Goal: Information Seeking & Learning: Check status

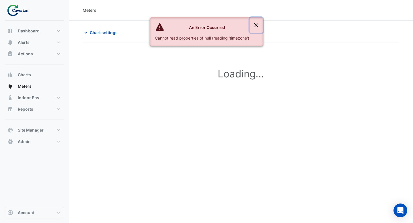
click at [257, 25] on button "Close" at bounding box center [256, 24] width 13 height 15
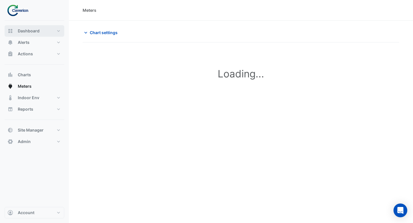
click at [36, 32] on span "Dashboard" at bounding box center [29, 31] width 22 height 6
select select "***"
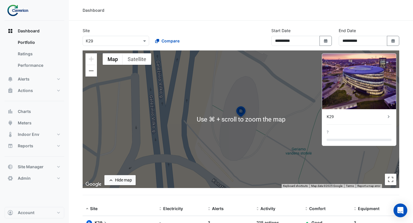
scroll to position [29, 0]
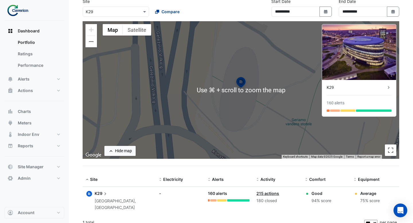
click at [166, 13] on span "Compare" at bounding box center [170, 12] width 18 height 6
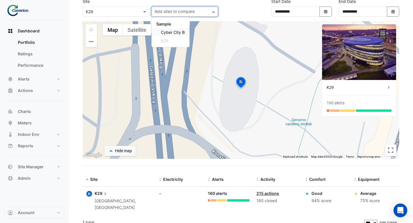
click at [166, 33] on span "Cyber City B" at bounding box center [173, 32] width 24 height 5
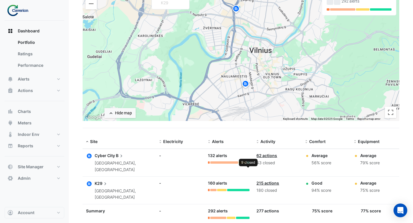
scroll to position [69, 0]
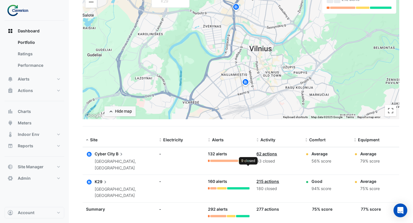
click at [248, 160] on div at bounding box center [248, 161] width 3 height 2
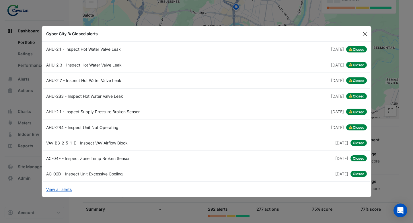
click at [362, 35] on button "Close" at bounding box center [364, 34] width 9 height 9
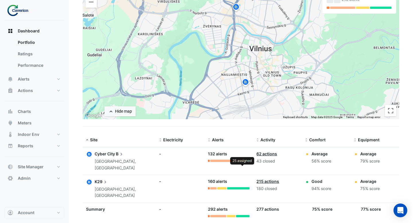
click at [241, 161] on div at bounding box center [241, 161] width 7 height 2
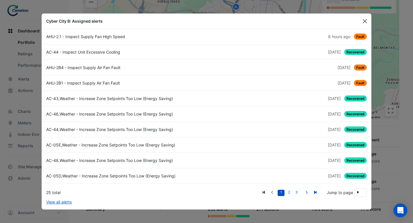
click at [366, 21] on button "Close" at bounding box center [364, 21] width 9 height 9
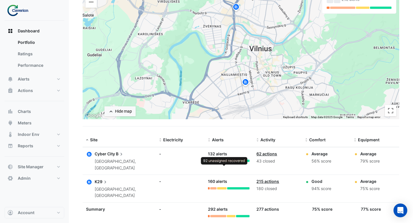
click at [227, 161] on div at bounding box center [224, 161] width 28 height 2
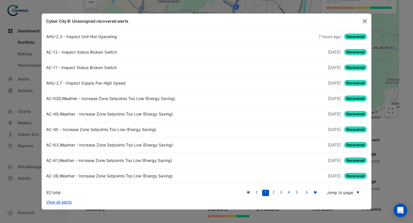
click at [363, 21] on button "Close" at bounding box center [364, 21] width 9 height 9
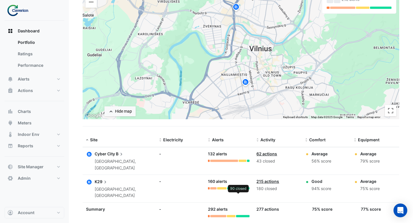
click at [238, 187] on div at bounding box center [238, 188] width 23 height 2
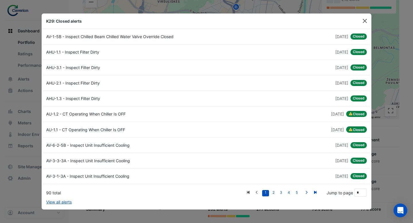
click at [363, 19] on button "Close" at bounding box center [364, 21] width 9 height 9
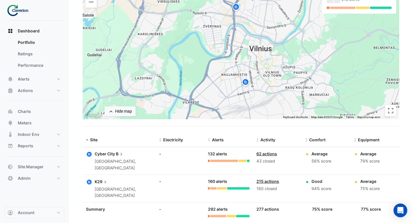
click at [262, 179] on link "215 actions" at bounding box center [267, 181] width 23 height 5
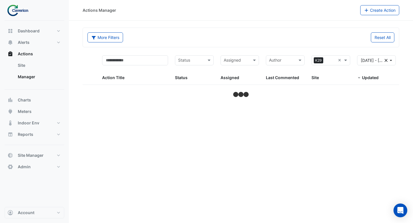
select select "***"
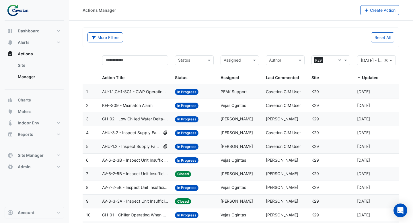
click at [144, 90] on span "AU-1.1,CH1-SC1 - CWP Operating When Cooling Tower Is OFF" at bounding box center [135, 92] width 66 height 7
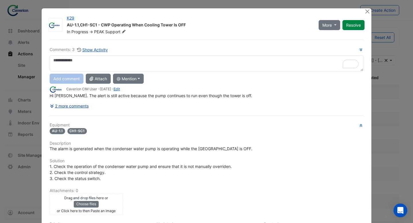
click at [83, 107] on button "2 more comments" at bounding box center [69, 106] width 39 height 10
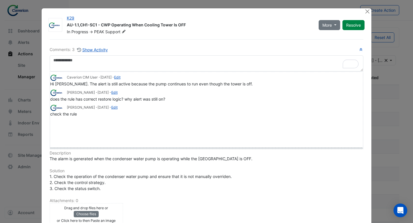
drag, startPoint x: 58, startPoint y: 121, endPoint x: 58, endPoint y: 149, distance: 28.7
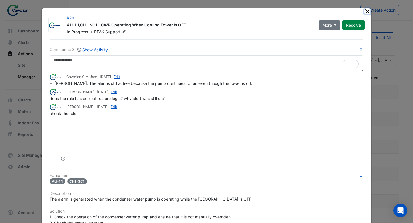
click at [368, 12] on button "Close" at bounding box center [367, 11] width 6 height 6
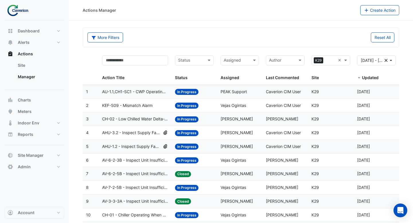
click at [212, 109] on datatable-body-cell "Status: In Progress" at bounding box center [194, 105] width 46 height 13
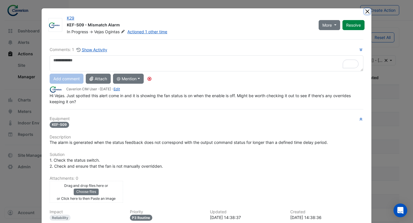
click at [366, 10] on button "Close" at bounding box center [367, 11] width 6 height 6
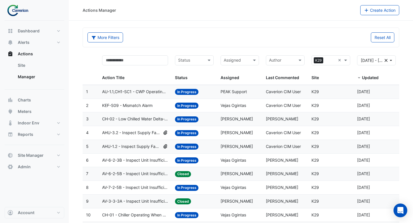
click at [153, 131] on span "AHU-3.2 - Inspect Supply Fan High Speed" at bounding box center [131, 133] width 59 height 7
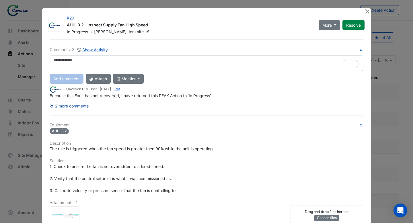
click at [83, 108] on button "2 more comments" at bounding box center [69, 106] width 39 height 10
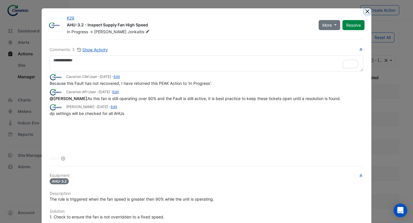
click at [366, 12] on button "Close" at bounding box center [367, 11] width 6 height 6
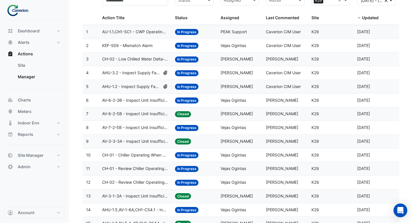
scroll to position [67, 0]
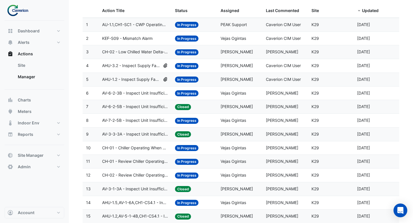
click at [132, 69] on datatable-body-cell "Action Title: AHU-3.2 - Inspect Supply Fan High Speed" at bounding box center [135, 65] width 73 height 13
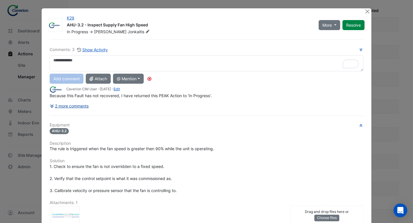
click at [89, 107] on button "2 more comments" at bounding box center [69, 106] width 39 height 10
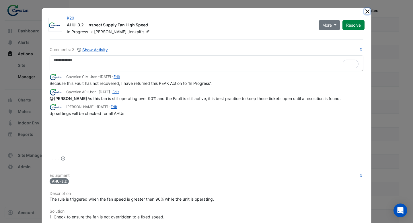
click at [366, 12] on button "Close" at bounding box center [367, 11] width 6 height 6
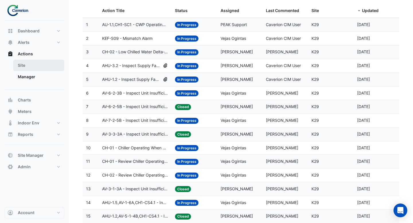
click at [31, 64] on link "Site" at bounding box center [38, 65] width 51 height 11
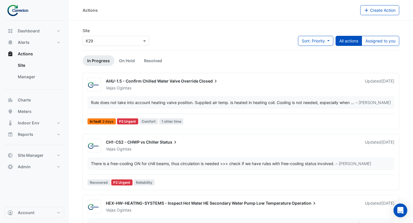
click at [156, 94] on div "AHU-1.5 - Confirm Chilled Water Valve Override Closed Vejas Ogintas Updated 1 d…" at bounding box center [240, 102] width 311 height 49
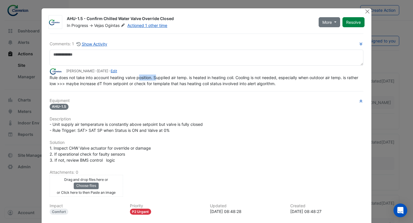
drag, startPoint x: 139, startPoint y: 79, endPoint x: 156, endPoint y: 78, distance: 17.5
click at [156, 78] on span "Rule does not take into account heating valve position. Supplied air temp. is h…" at bounding box center [204, 80] width 309 height 11
click at [367, 11] on button "Close" at bounding box center [367, 11] width 6 height 6
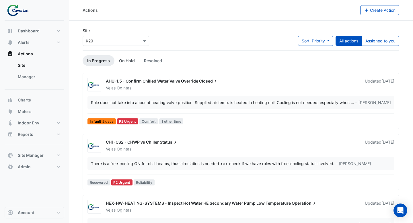
click at [121, 64] on link "On Hold" at bounding box center [126, 60] width 25 height 11
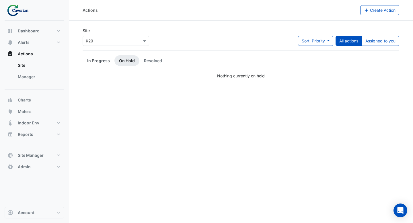
click at [100, 60] on link "In Progress" at bounding box center [99, 60] width 32 height 11
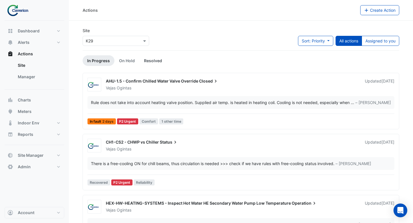
click at [149, 60] on link "Resolved" at bounding box center [152, 60] width 27 height 11
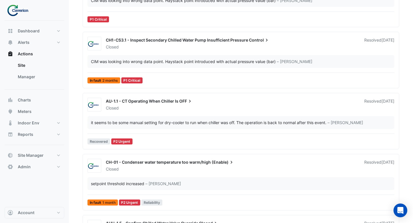
scroll to position [781, 0]
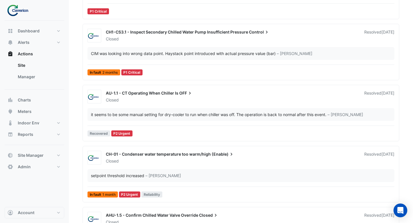
click at [218, 105] on div "AU-1.1 - CT Operating When Chiller Is OFF Closed Resolved 3 weeks ago it seems …" at bounding box center [240, 114] width 311 height 49
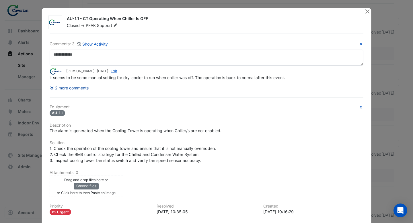
click at [83, 88] on button "2 more comments" at bounding box center [69, 88] width 39 height 10
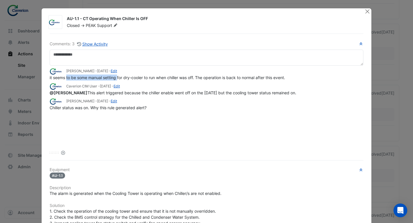
drag, startPoint x: 67, startPoint y: 77, endPoint x: 118, endPoint y: 77, distance: 51.6
click at [118, 77] on span "it seems to be some manual setting for dry-cooler to run when chiller was off. …" at bounding box center [167, 77] width 235 height 5
click at [127, 77] on span "it seems to be some manual setting for dry-cooler to run when chiller was off. …" at bounding box center [167, 77] width 235 height 5
drag, startPoint x: 145, startPoint y: 77, endPoint x: 191, endPoint y: 74, distance: 46.2
click at [191, 74] on app-ticket-comment "Tomas Jonkaitis - 3 weeks and 1 day ago - Edit it seems to be some manual setti…" at bounding box center [206, 74] width 313 height 13
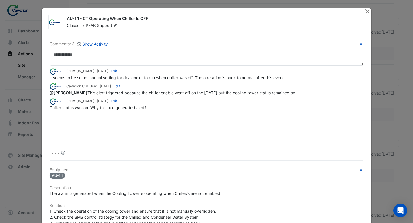
drag, startPoint x: 199, startPoint y: 77, endPoint x: 242, endPoint y: 75, distance: 43.3
click at [242, 75] on span "it seems to be some manual setting for dry-cooler to run when chiller was off. …" at bounding box center [167, 77] width 235 height 5
drag, startPoint x: 289, startPoint y: 77, endPoint x: 198, endPoint y: 77, distance: 91.1
click at [198, 77] on div "it seems to be some manual setting for dry-cooler to run when chiller was off. …" at bounding box center [206, 77] width 313 height 6
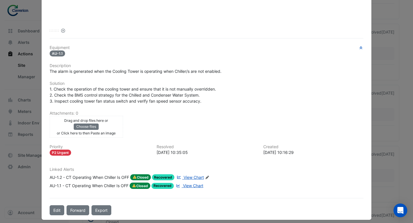
click at [194, 176] on span "View Chart" at bounding box center [193, 177] width 20 height 5
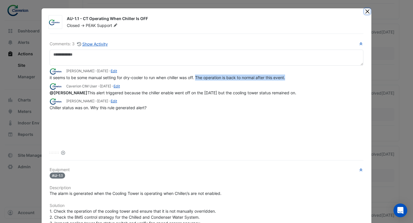
click at [364, 13] on button "Close" at bounding box center [367, 11] width 6 height 6
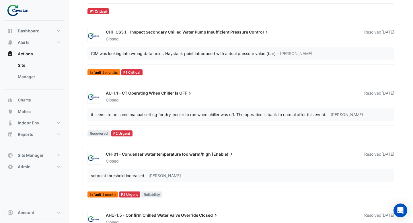
click at [234, 165] on div "CH-01 - Condenser water temperature too warm/high (Enable) Closed Resolved 1 mo…" at bounding box center [240, 175] width 311 height 49
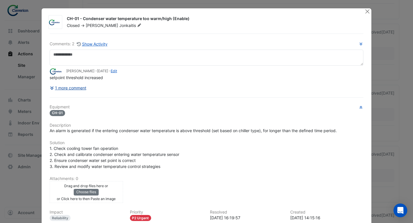
click at [77, 89] on button "1 more comment" at bounding box center [68, 88] width 37 height 10
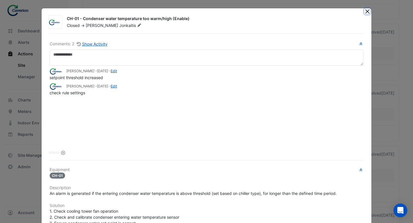
click at [366, 13] on button "Close" at bounding box center [367, 11] width 6 height 6
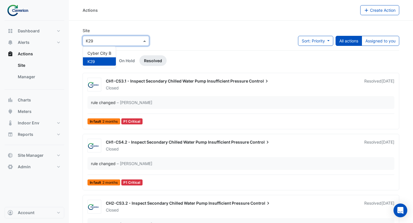
click at [144, 44] on div "× K29" at bounding box center [116, 41] width 66 height 10
click at [104, 54] on span "Cyber City B" at bounding box center [99, 53] width 24 height 5
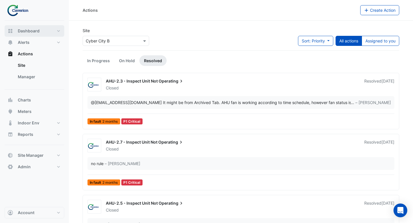
click at [28, 33] on span "Dashboard" at bounding box center [29, 31] width 22 height 6
select select "***"
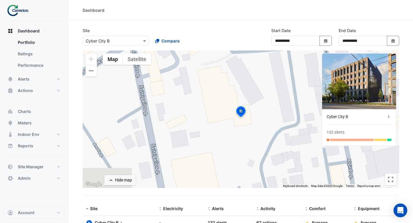
scroll to position [29, 0]
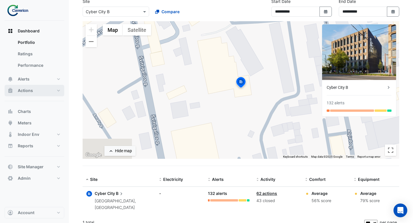
click at [52, 85] on button "Actions" at bounding box center [35, 90] width 60 height 11
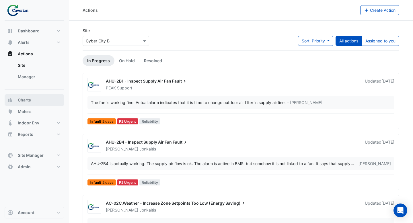
click at [28, 104] on button "Charts" at bounding box center [35, 99] width 60 height 11
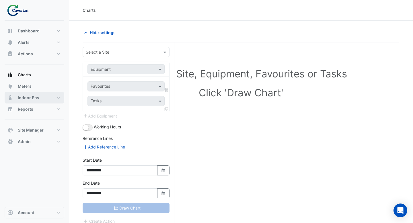
click at [29, 96] on span "Indoor Env" at bounding box center [28, 98] width 21 height 6
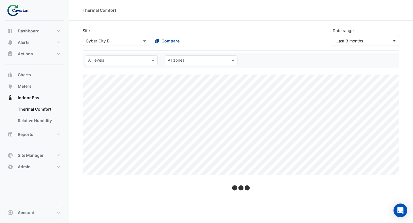
click at [164, 40] on span "Compare" at bounding box center [170, 41] width 18 height 6
click at [164, 71] on span "K29" at bounding box center [164, 69] width 7 height 5
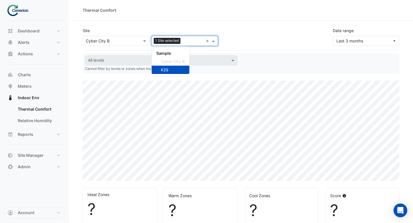
select select "***"
click at [253, 24] on div "Site × Cyber City B 1 Site selected × Sample Cyber City B K29 Date range Last 3…" at bounding box center [240, 34] width 323 height 23
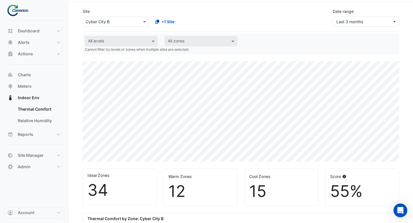
scroll to position [14, 0]
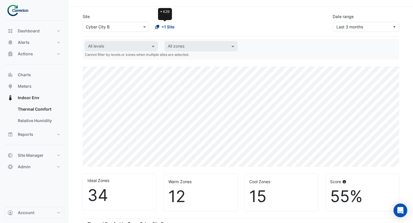
click at [164, 27] on span "+1 Site" at bounding box center [167, 27] width 13 height 6
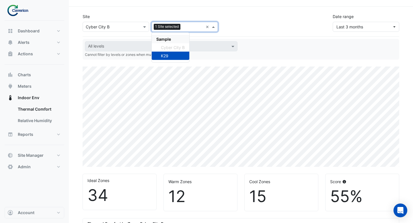
click at [198, 15] on div "Site × Cyber City B 1 Site selected × Sample Cyber City B K29" at bounding box center [150, 22] width 142 height 18
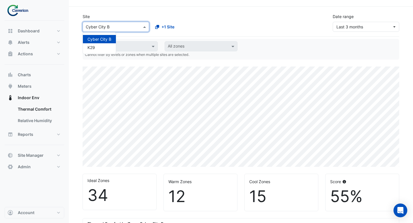
click at [144, 28] on span at bounding box center [145, 27] width 7 height 6
click at [216, 29] on div "+1 Site" at bounding box center [184, 27] width 69 height 10
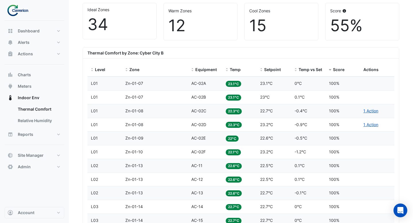
scroll to position [204, 0]
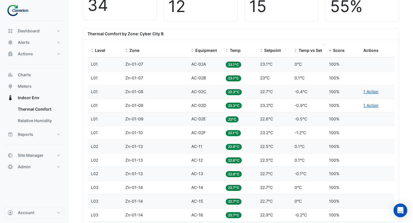
click at [306, 51] on span "Temp vs Setpoint" at bounding box center [315, 50] width 34 height 5
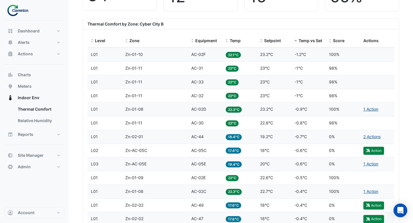
scroll to position [208, 0]
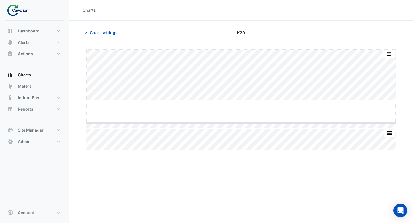
drag, startPoint x: 240, startPoint y: 100, endPoint x: 240, endPoint y: 123, distance: 22.6
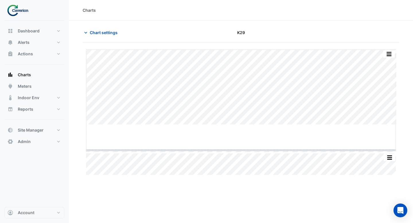
drag, startPoint x: 240, startPoint y: 125, endPoint x: 240, endPoint y: 150, distance: 25.5
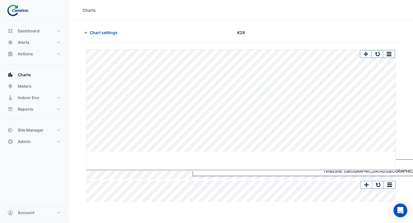
drag, startPoint x: 241, startPoint y: 152, endPoint x: 240, endPoint y: 173, distance: 21.2
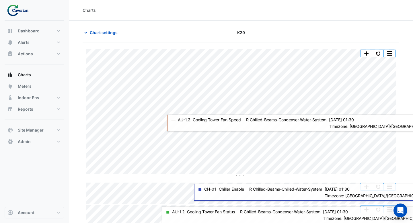
scroll to position [5, 0]
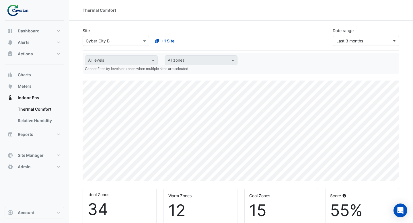
select select "***"
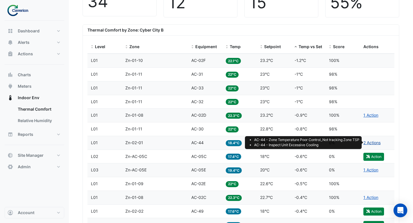
click at [369, 143] on link "2 Actions" at bounding box center [371, 142] width 17 height 5
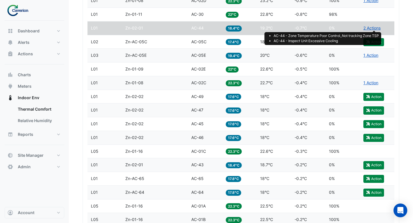
scroll to position [363, 0]
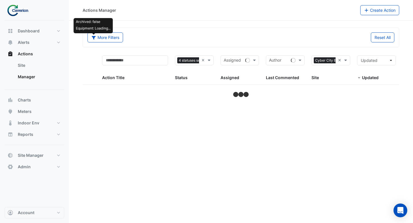
select select "***"
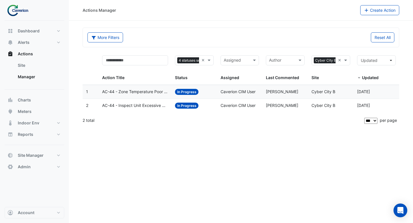
click at [251, 95] on datatable-body-cell "Assigned: Caverion CIM User" at bounding box center [240, 91] width 46 height 13
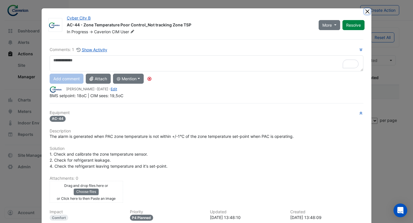
click at [368, 11] on button "Close" at bounding box center [367, 11] width 6 height 6
